Goal: Register for event/course

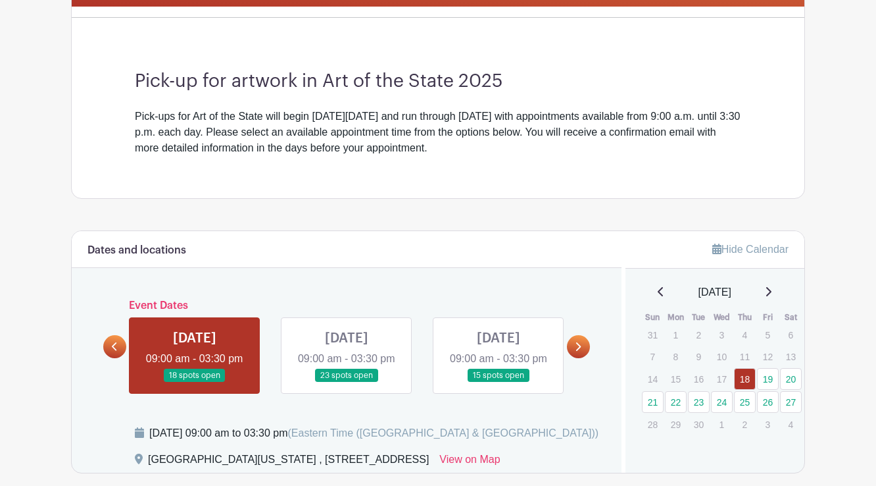
scroll to position [368, 0]
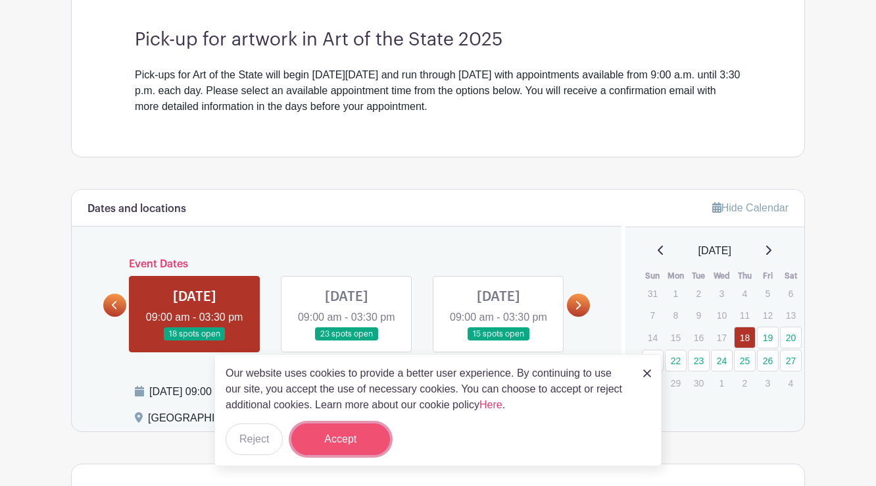
click at [350, 437] on button "Accept" at bounding box center [340, 439] width 99 height 32
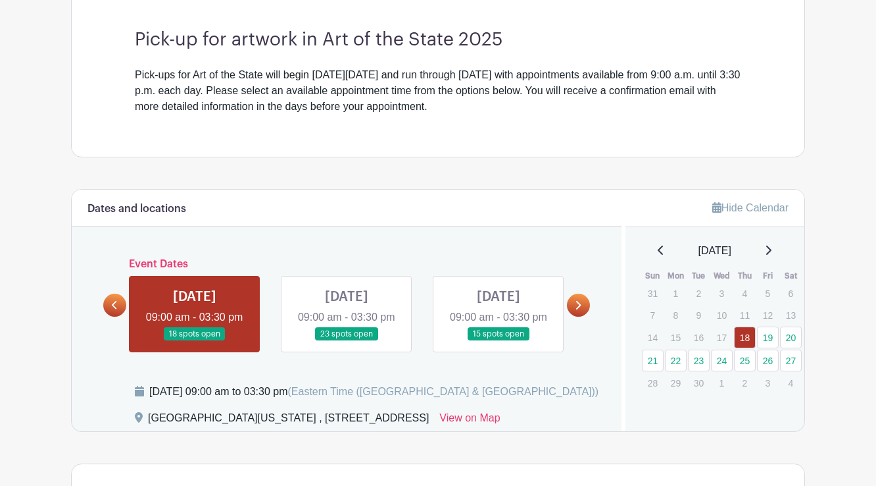
click at [195, 341] on link at bounding box center [195, 341] width 0 height 0
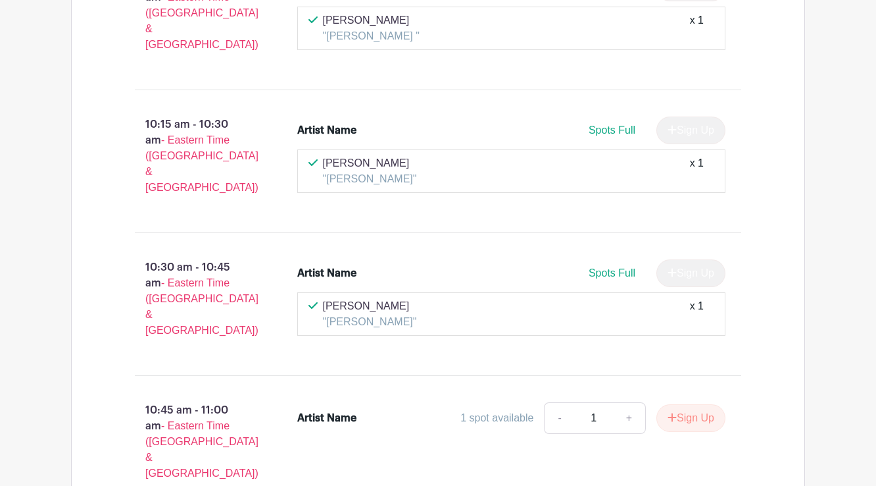
scroll to position [1526, 0]
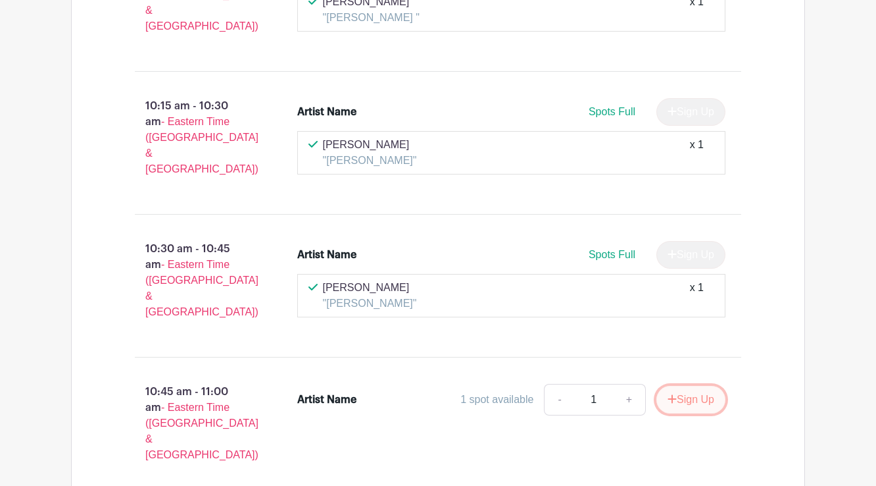
click at [691, 386] on button "Sign Up" at bounding box center [691, 400] width 69 height 28
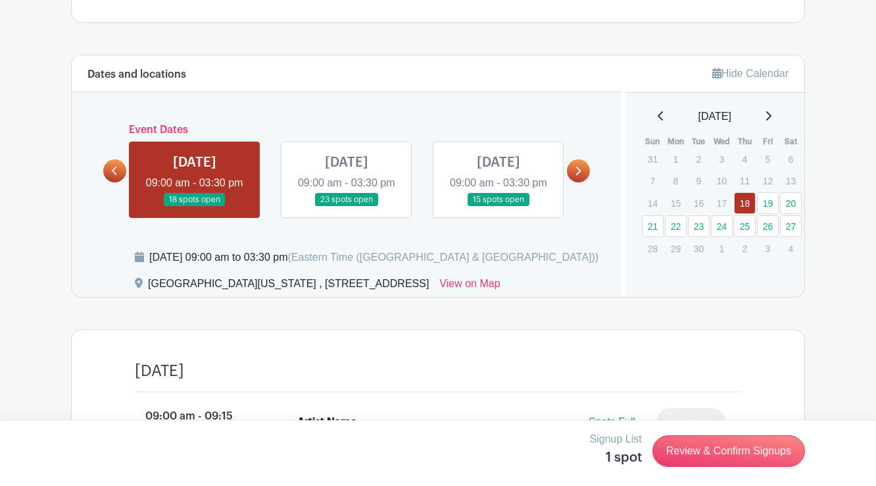
scroll to position [526, 0]
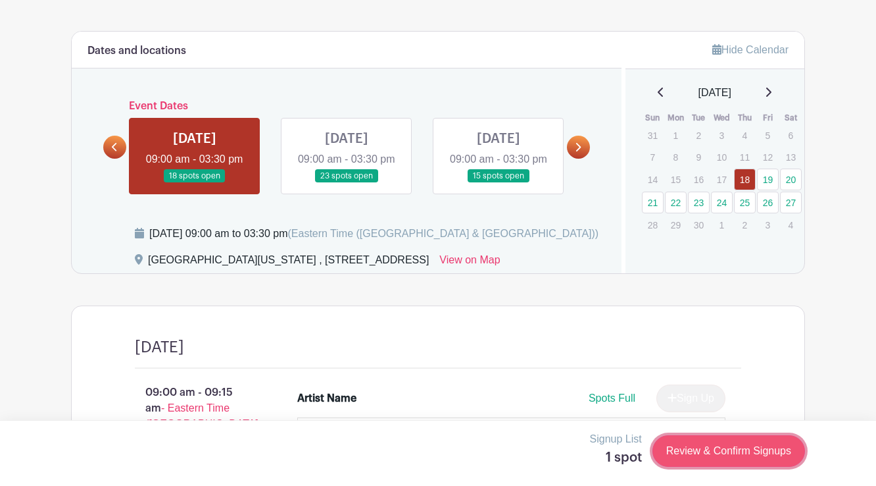
click at [708, 451] on link "Review & Confirm Signups" at bounding box center [729, 451] width 153 height 32
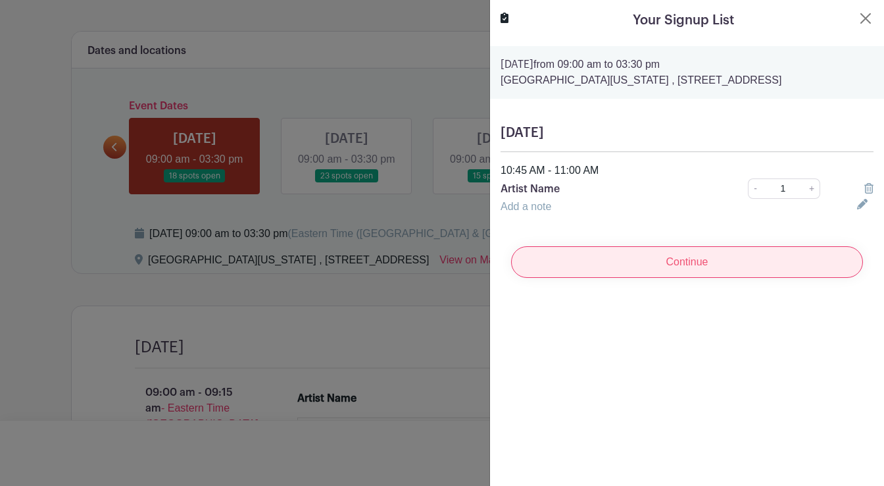
click at [690, 263] on input "Continue" at bounding box center [687, 262] width 352 height 32
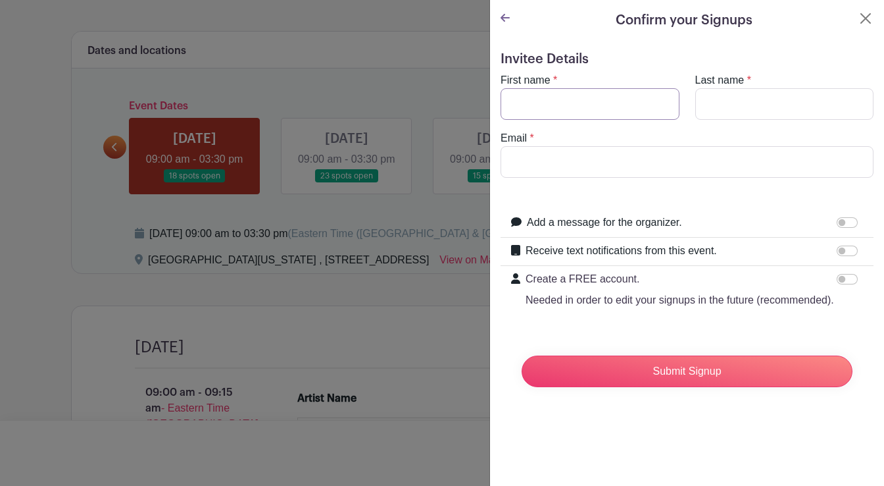
click at [517, 104] on input "First name" at bounding box center [590, 104] width 179 height 32
type input "[PERSON_NAME]"
type input "[EMAIL_ADDRESS][DOMAIN_NAME]"
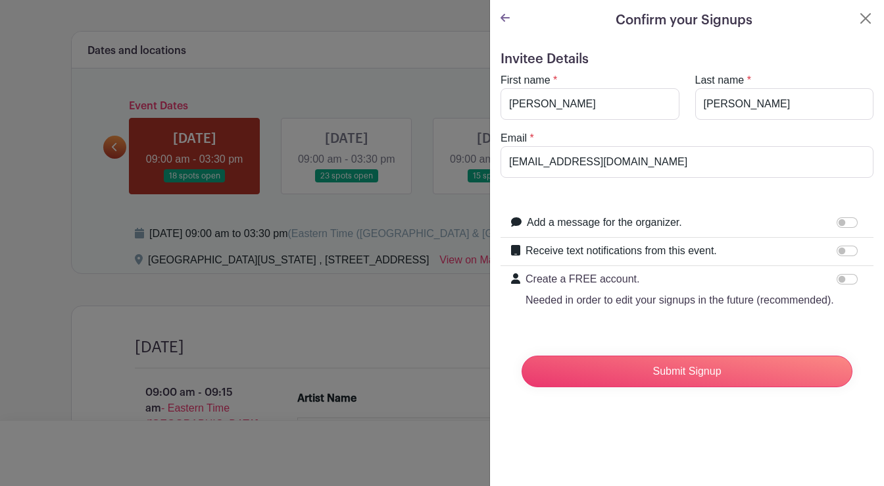
click at [501, 18] on icon at bounding box center [505, 18] width 9 height 8
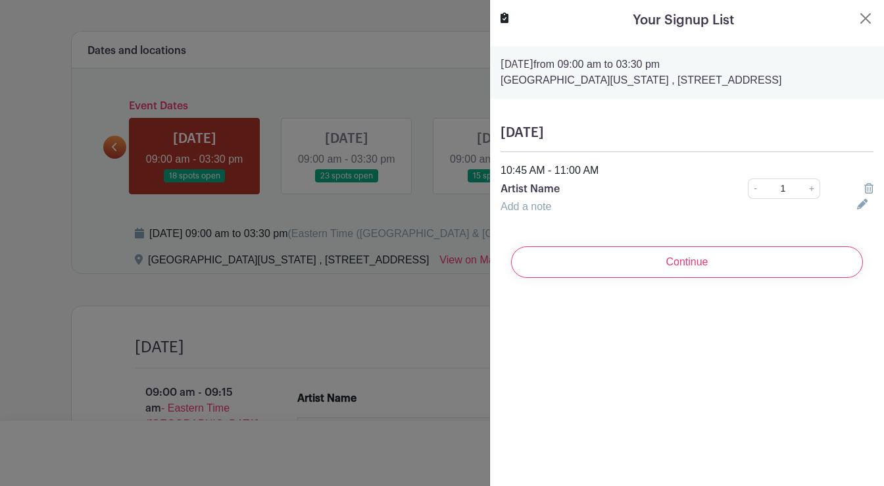
click at [533, 189] on p "Artist Name" at bounding box center [606, 189] width 211 height 16
click at [554, 191] on p "Artist Name" at bounding box center [606, 189] width 211 height 16
click at [521, 203] on link "Add a note" at bounding box center [526, 206] width 51 height 11
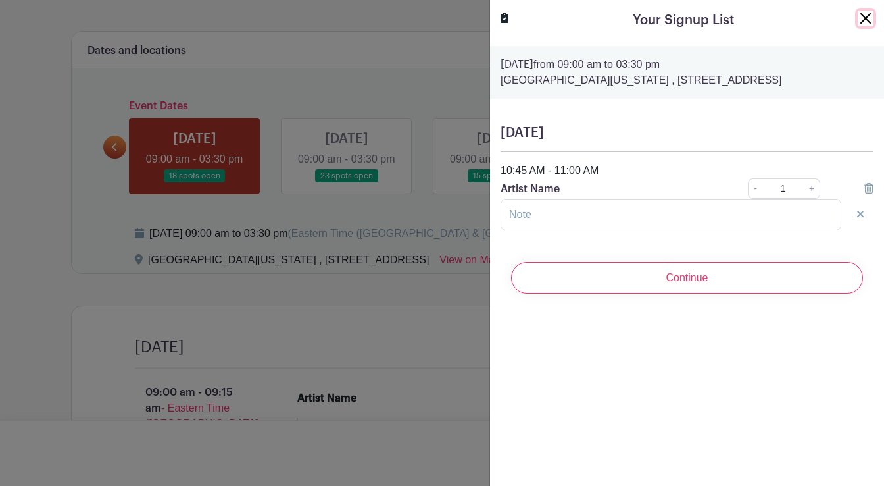
click at [858, 20] on button "Close" at bounding box center [866, 19] width 16 height 16
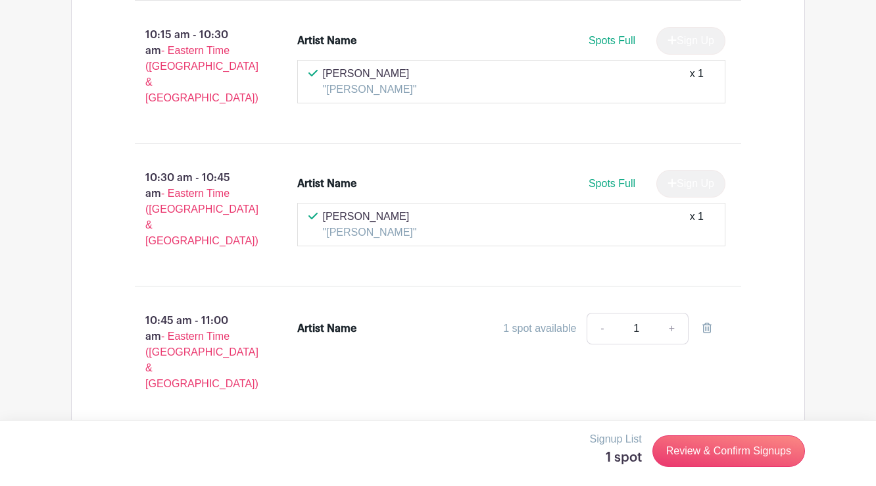
scroll to position [1579, 0]
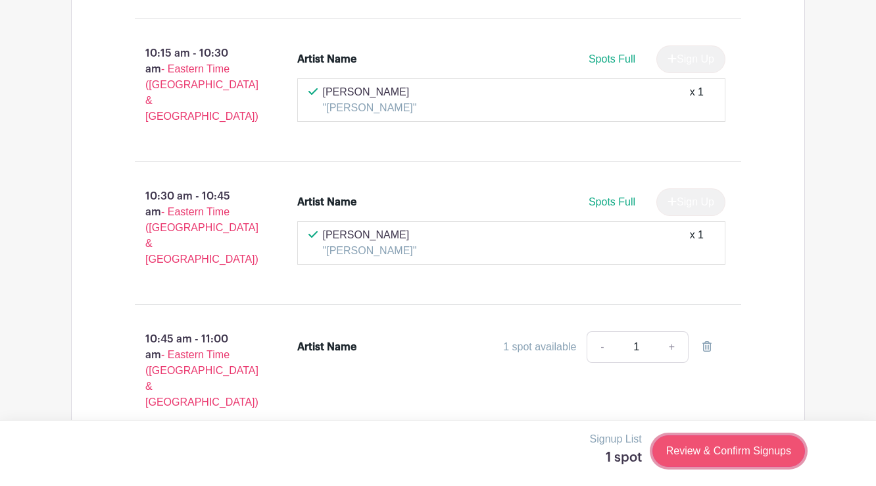
click at [715, 449] on link "Review & Confirm Signups" at bounding box center [729, 451] width 153 height 32
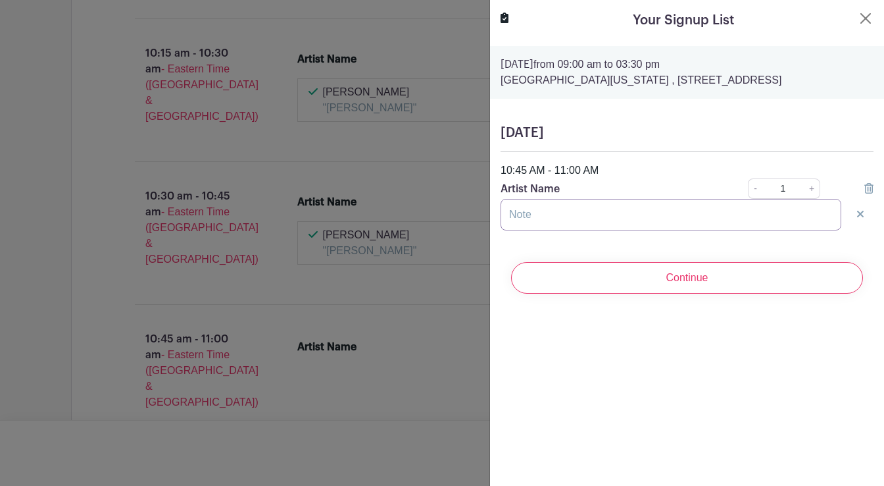
click at [535, 212] on input "text" at bounding box center [671, 215] width 341 height 32
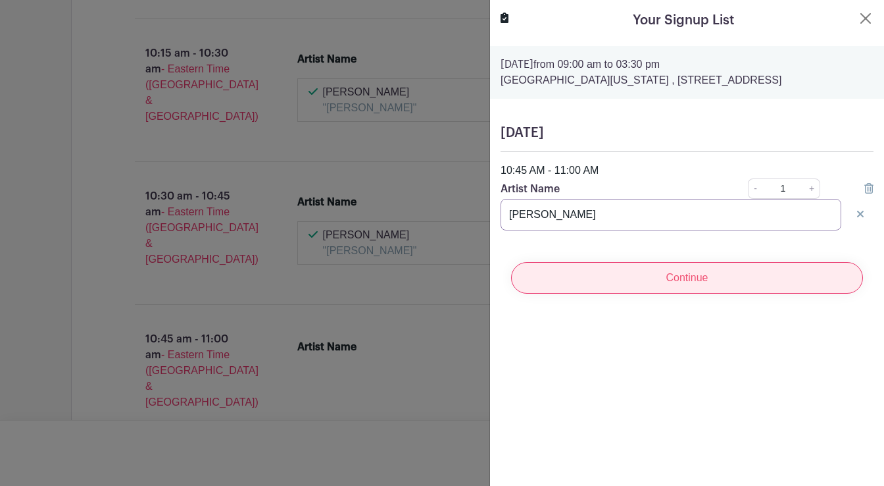
type input "[PERSON_NAME]"
click at [680, 274] on input "Continue" at bounding box center [687, 278] width 352 height 32
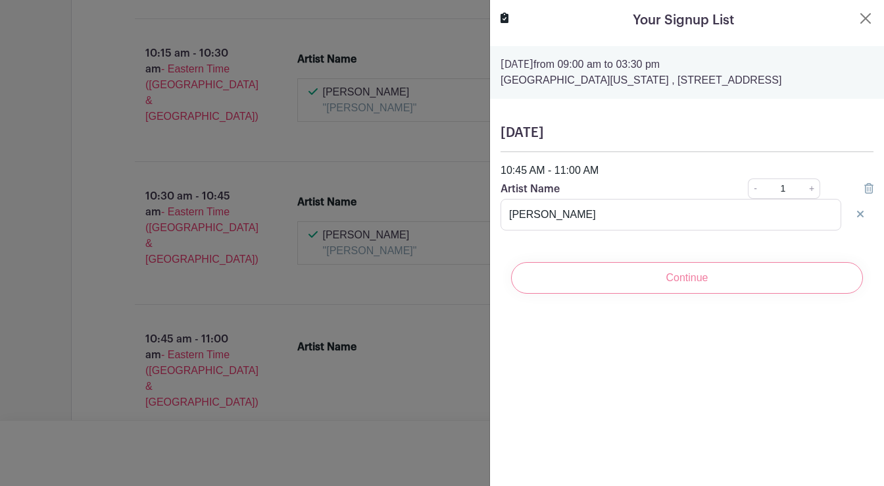
click at [686, 280] on div "Continue" at bounding box center [687, 277] width 373 height 53
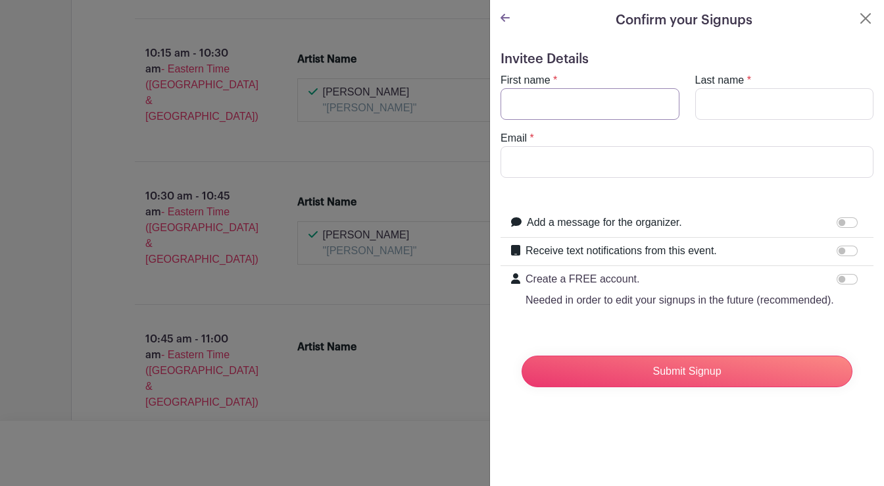
click at [513, 103] on input "First name" at bounding box center [590, 104] width 179 height 32
type input "[PERSON_NAME]"
type input "[EMAIL_ADDRESS][DOMAIN_NAME]"
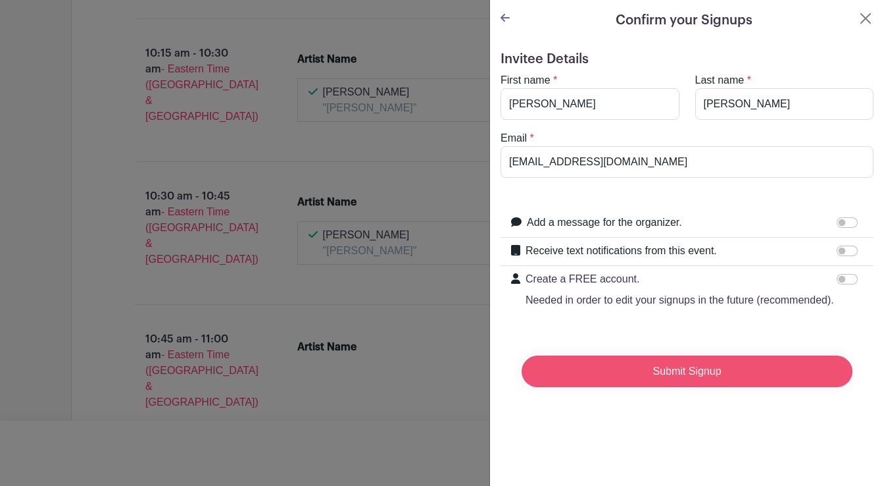
click at [665, 384] on input "Submit Signup" at bounding box center [687, 371] width 331 height 32
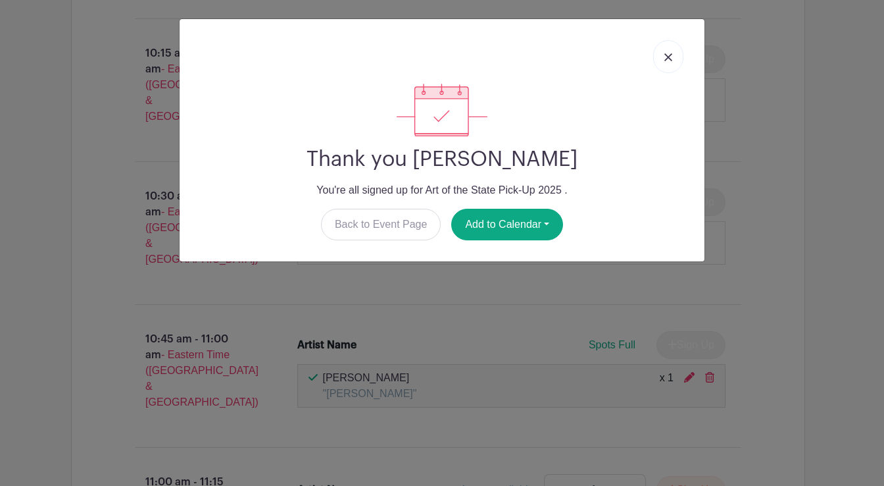
click at [663, 56] on link at bounding box center [668, 56] width 30 height 33
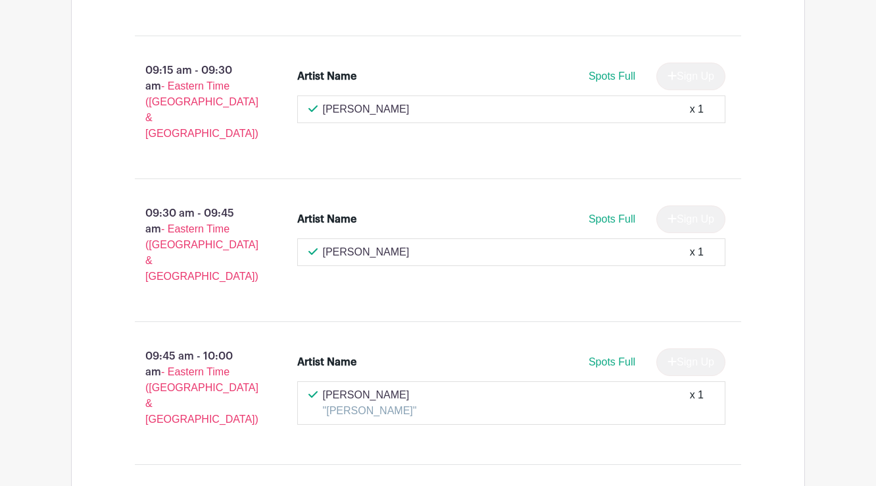
scroll to position [842, 0]
